Goal: Entertainment & Leisure: Browse casually

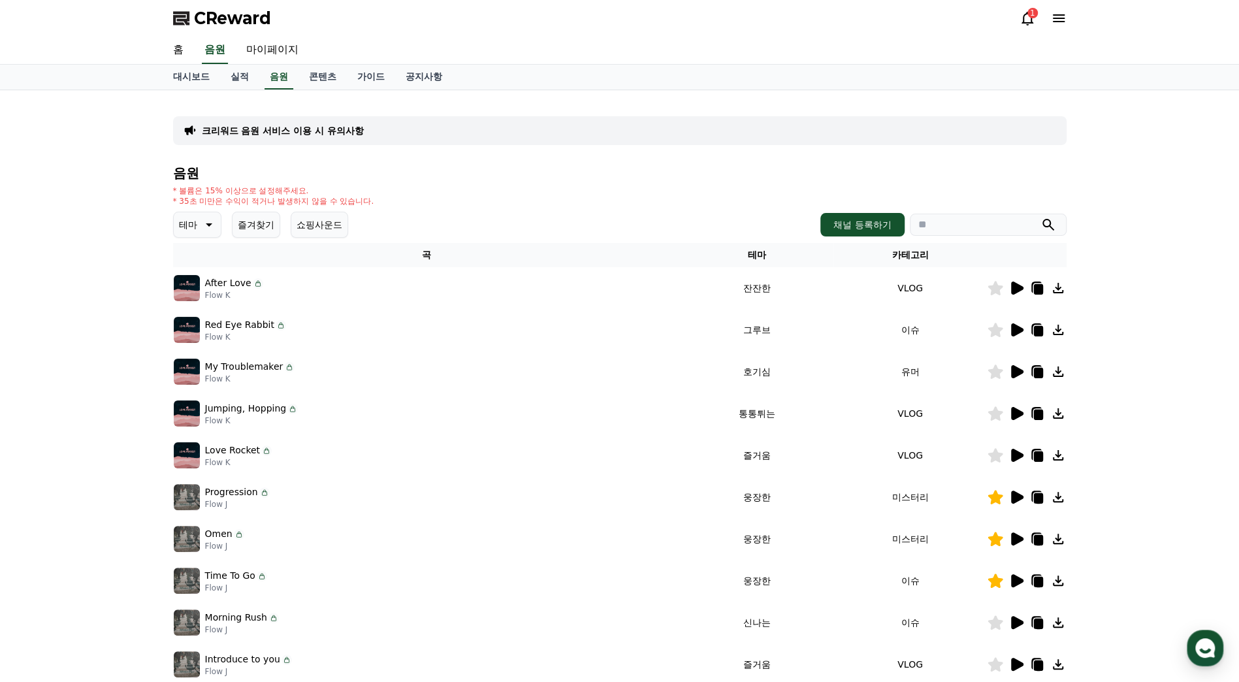
click at [215, 222] on button "테마" at bounding box center [197, 225] width 48 height 26
click at [206, 322] on button "호기심" at bounding box center [194, 327] width 38 height 29
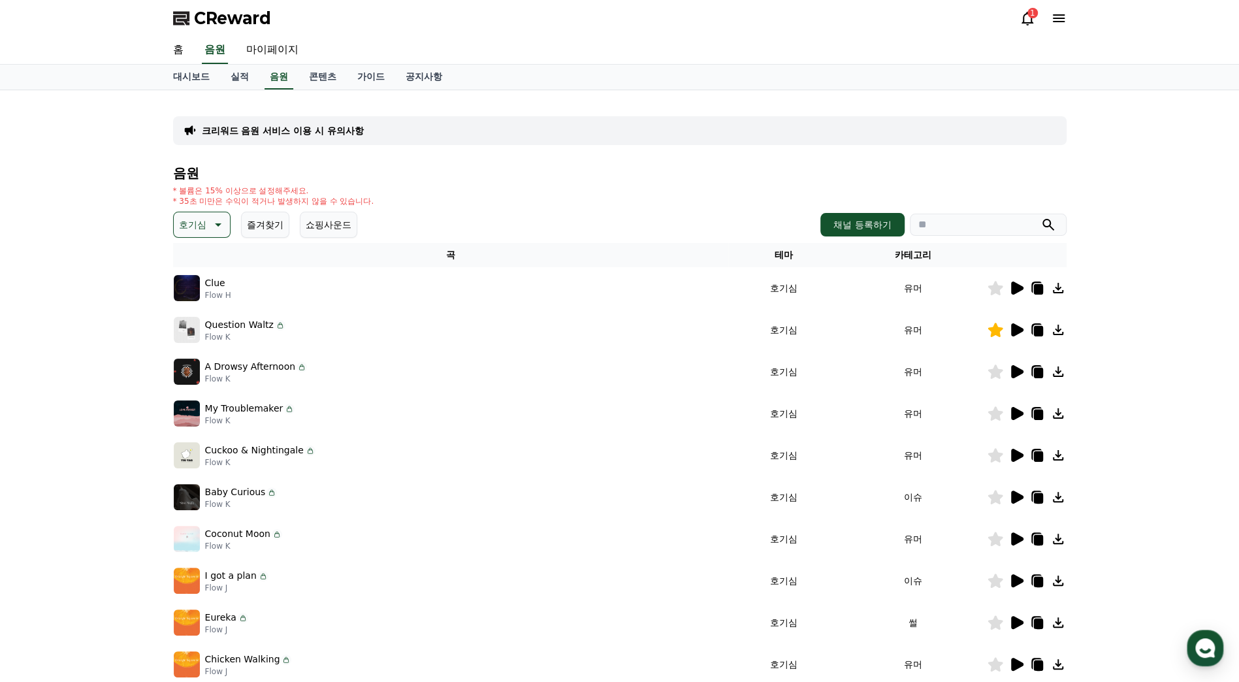
click at [1015, 289] on icon at bounding box center [1017, 287] width 12 height 13
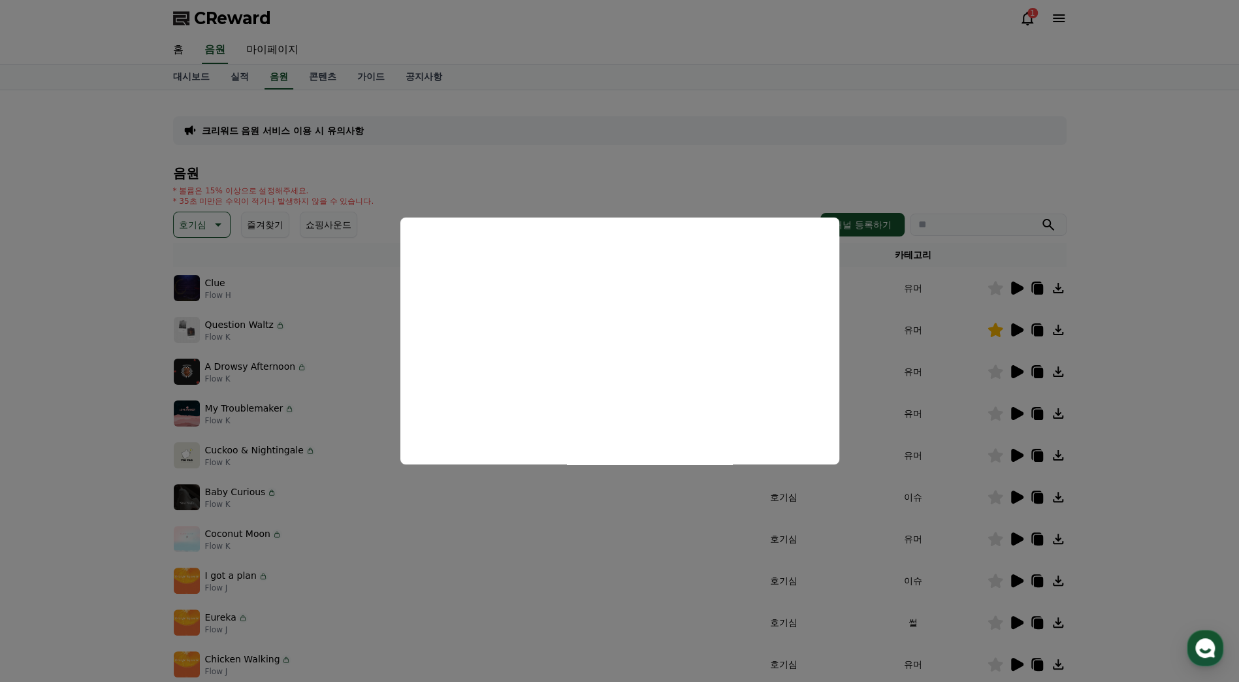
click at [682, 204] on button "close modal" at bounding box center [619, 341] width 1239 height 682
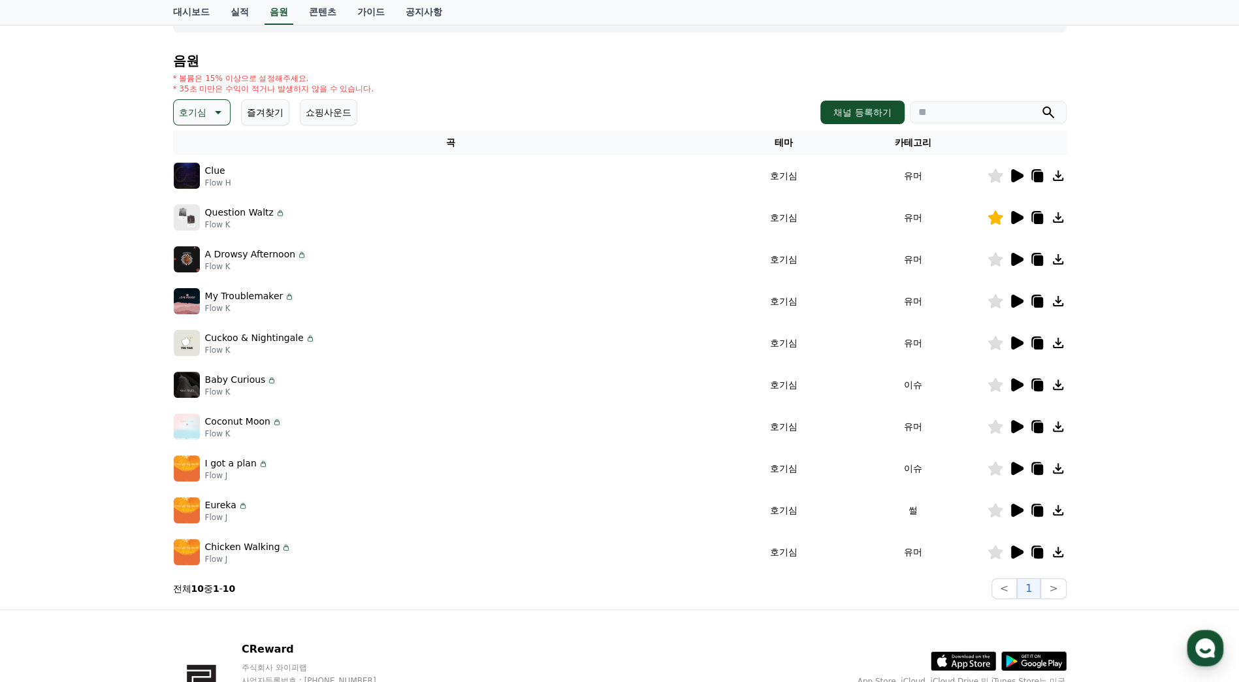
scroll to position [131, 0]
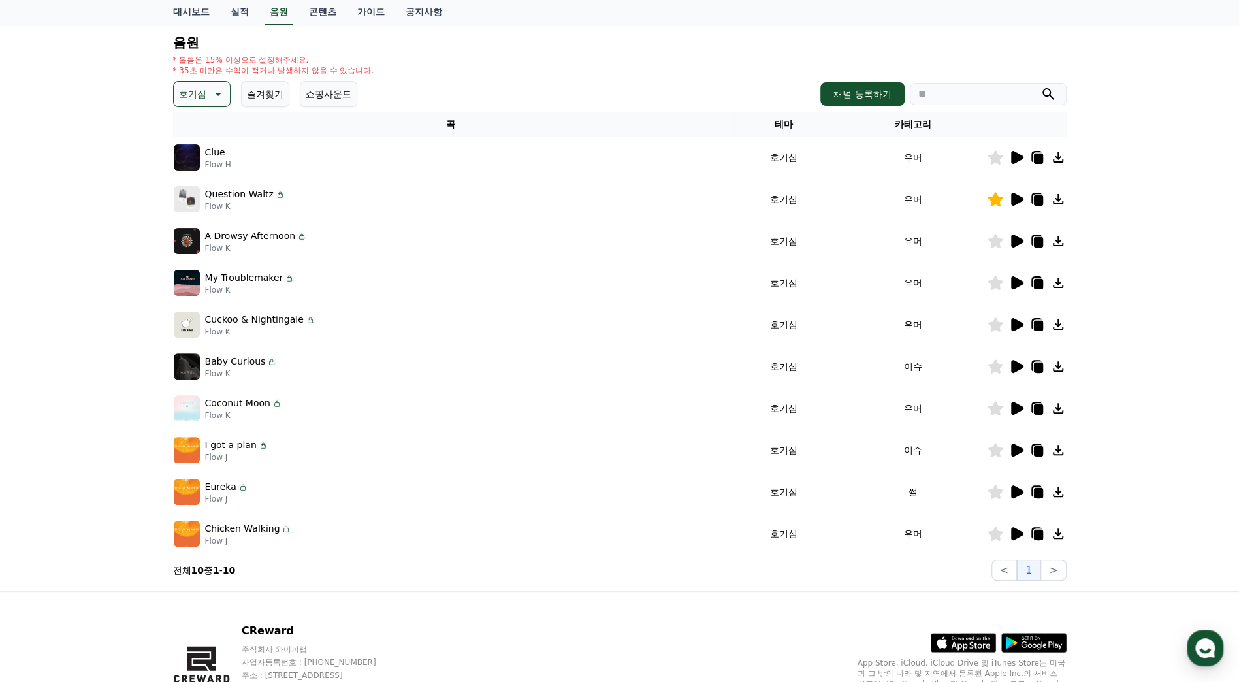
click at [1017, 326] on icon at bounding box center [1017, 324] width 12 height 13
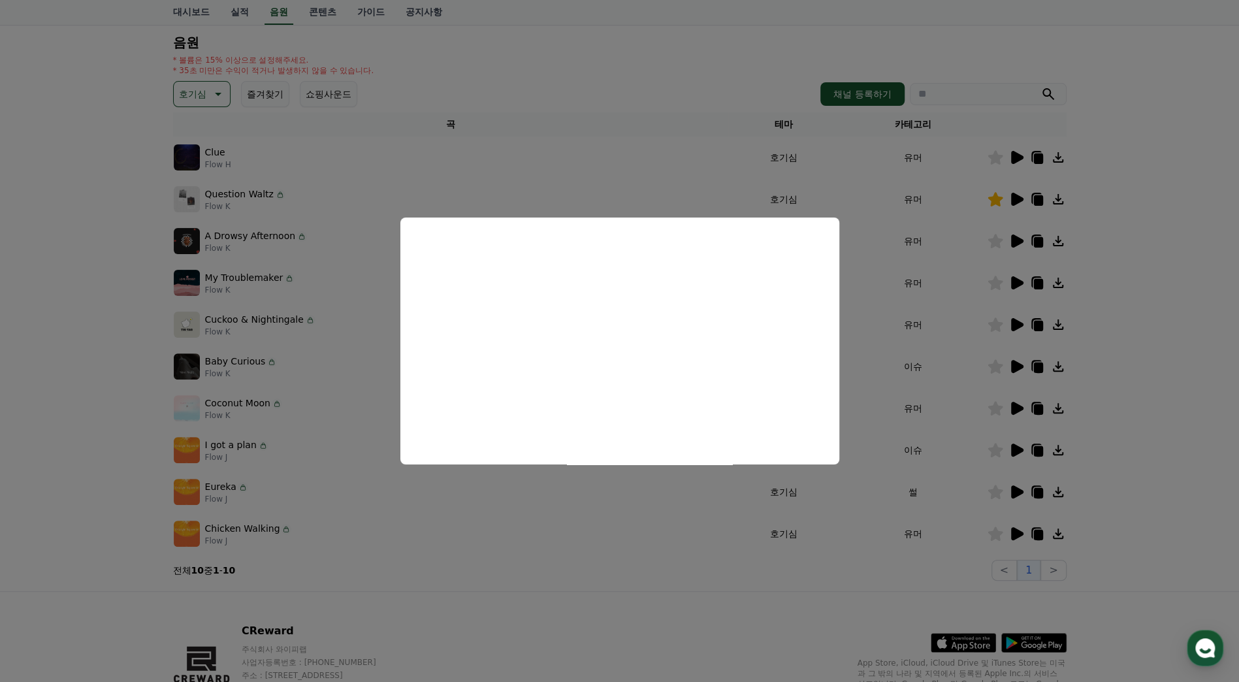
click at [703, 135] on button "close modal" at bounding box center [619, 341] width 1239 height 682
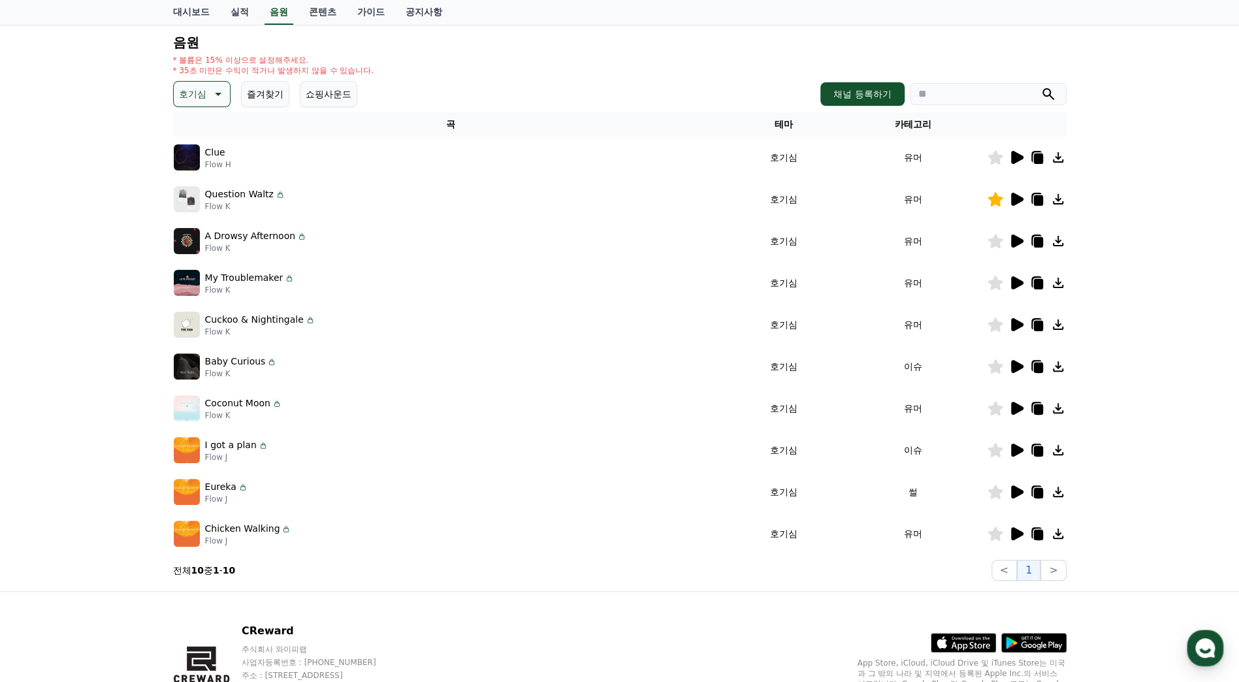
click at [1019, 243] on icon at bounding box center [1017, 240] width 12 height 13
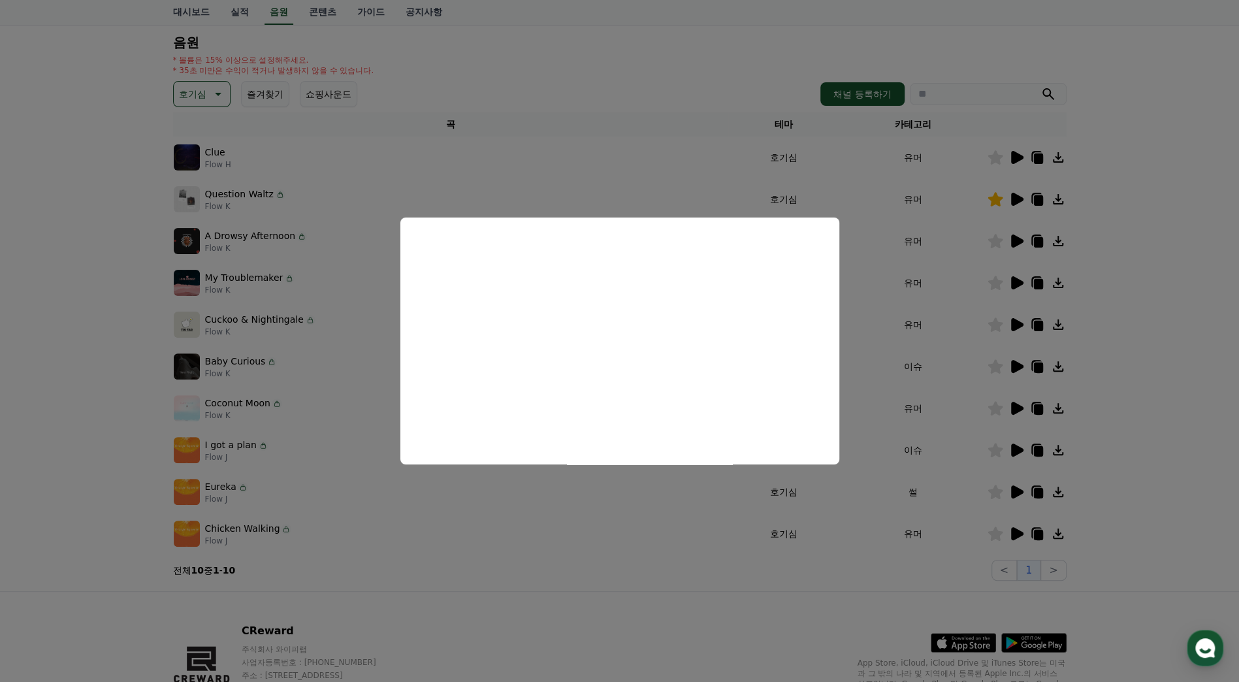
click at [710, 571] on button "close modal" at bounding box center [619, 341] width 1239 height 682
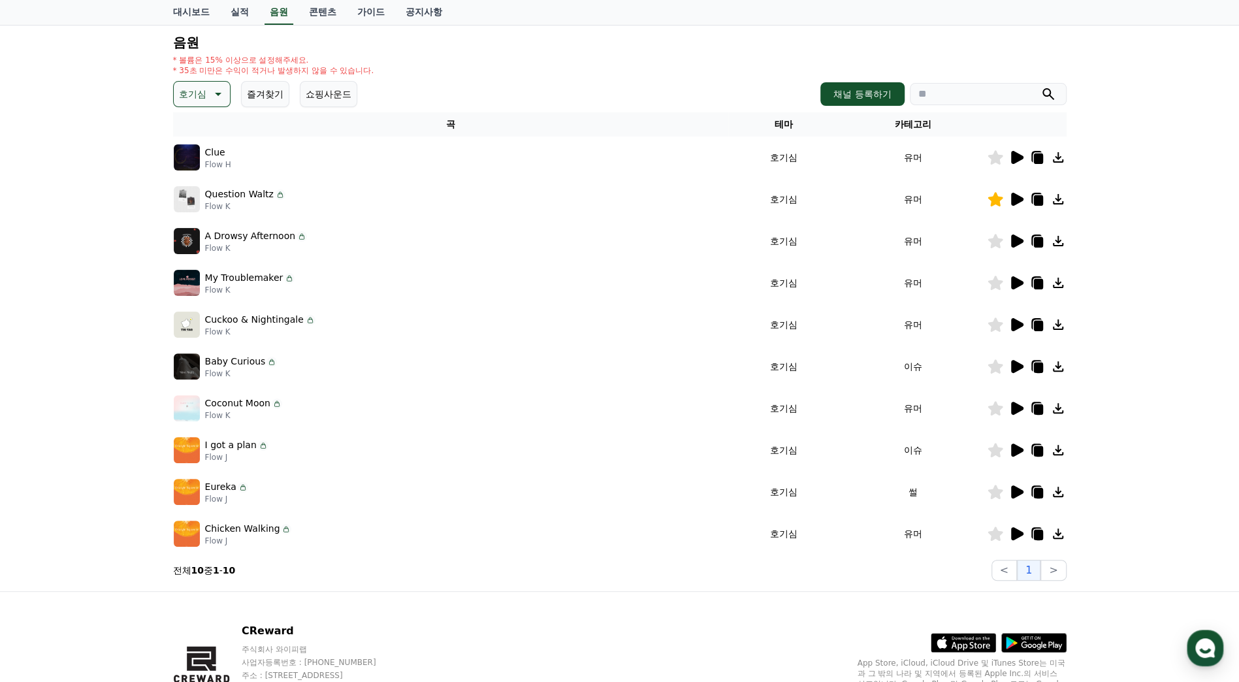
click at [1015, 534] on icon at bounding box center [1017, 533] width 12 height 13
